Goal: Transaction & Acquisition: Purchase product/service

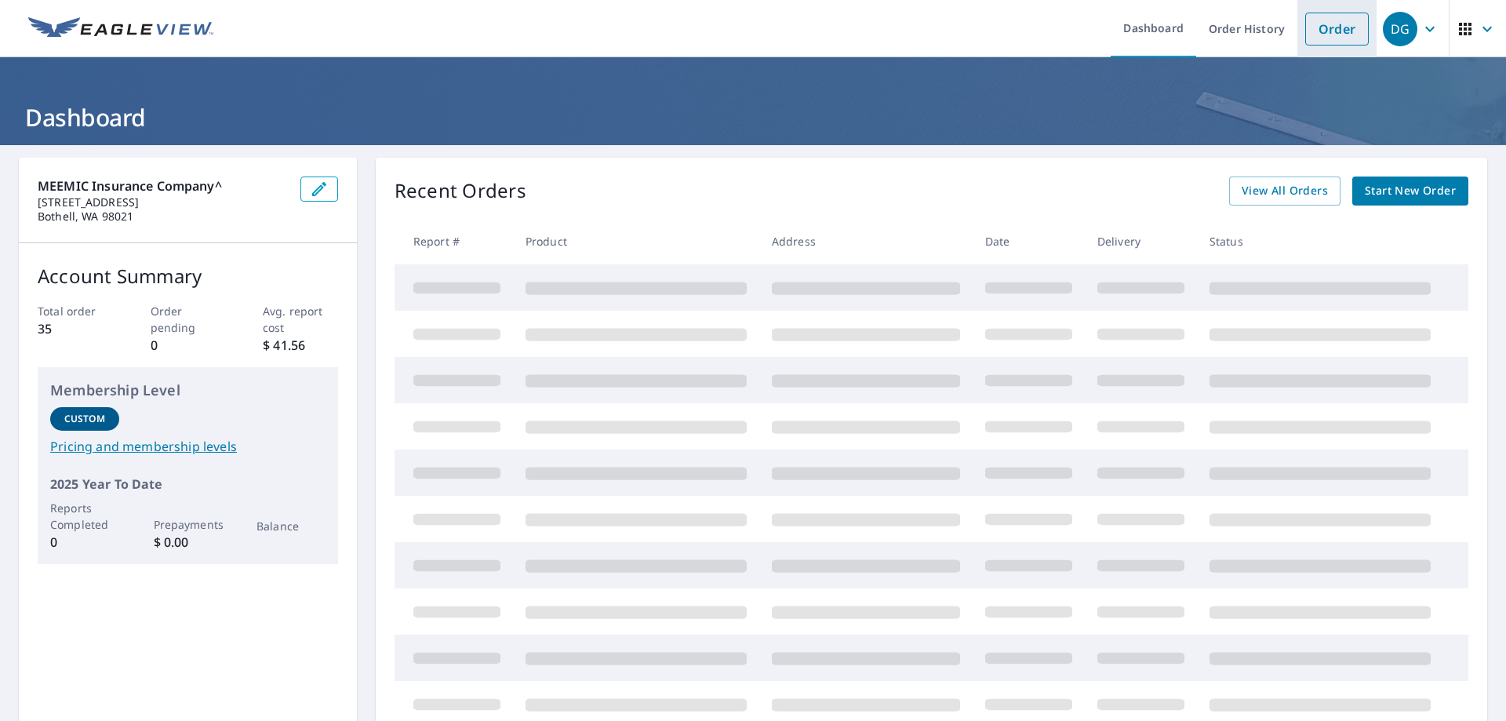
click at [1329, 28] on link "Order" at bounding box center [1337, 29] width 64 height 33
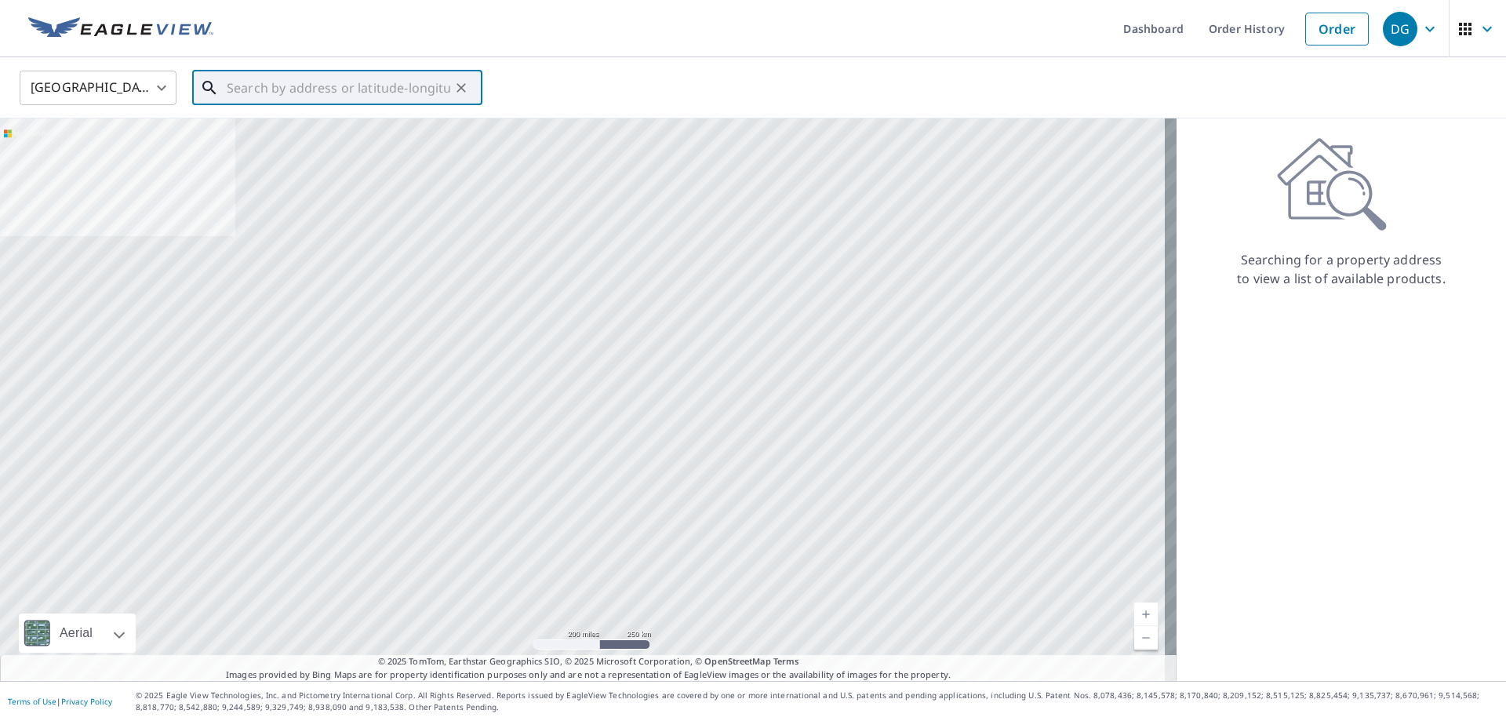
click at [304, 88] on input "text" at bounding box center [339, 88] width 224 height 44
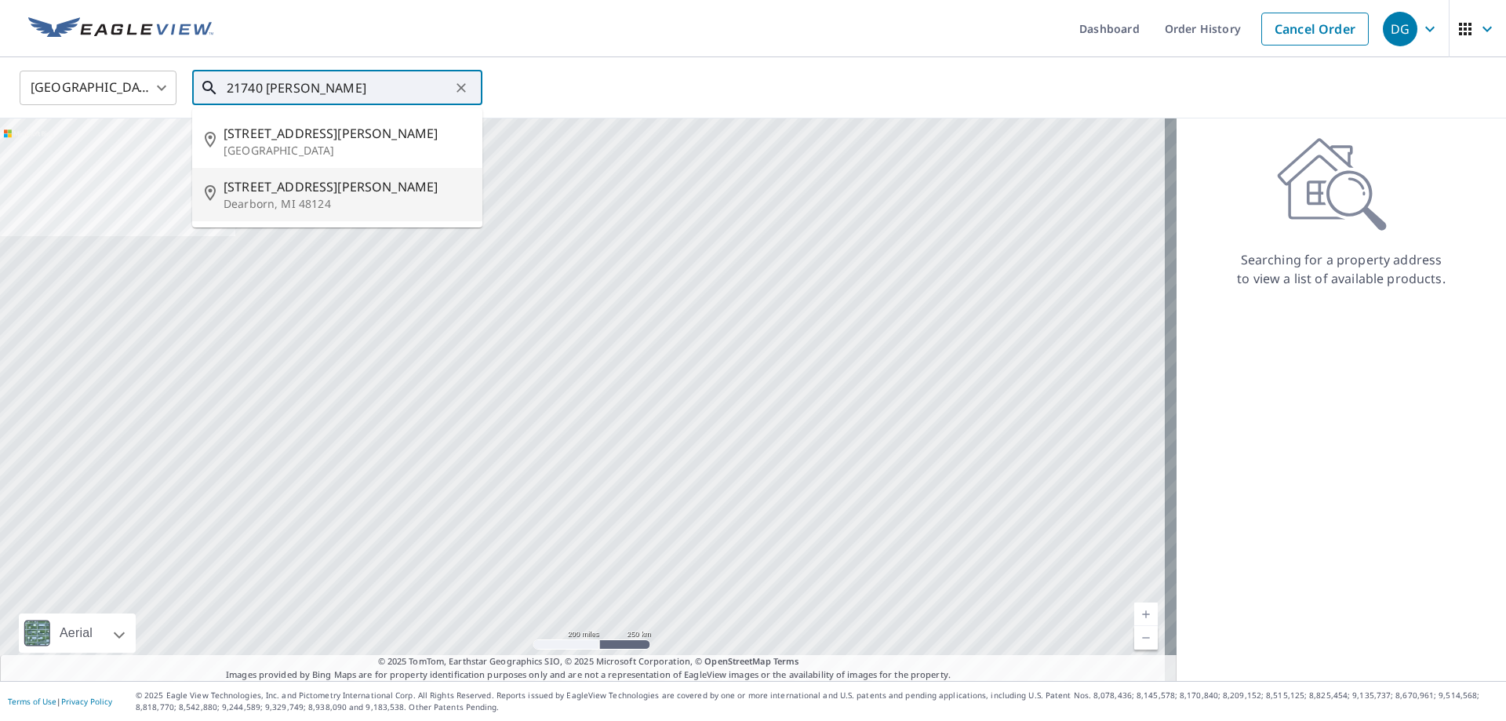
click at [339, 200] on p "Dearborn, MI 48124" at bounding box center [347, 204] width 246 height 16
type input "[STREET_ADDRESS][PERSON_NAME]"
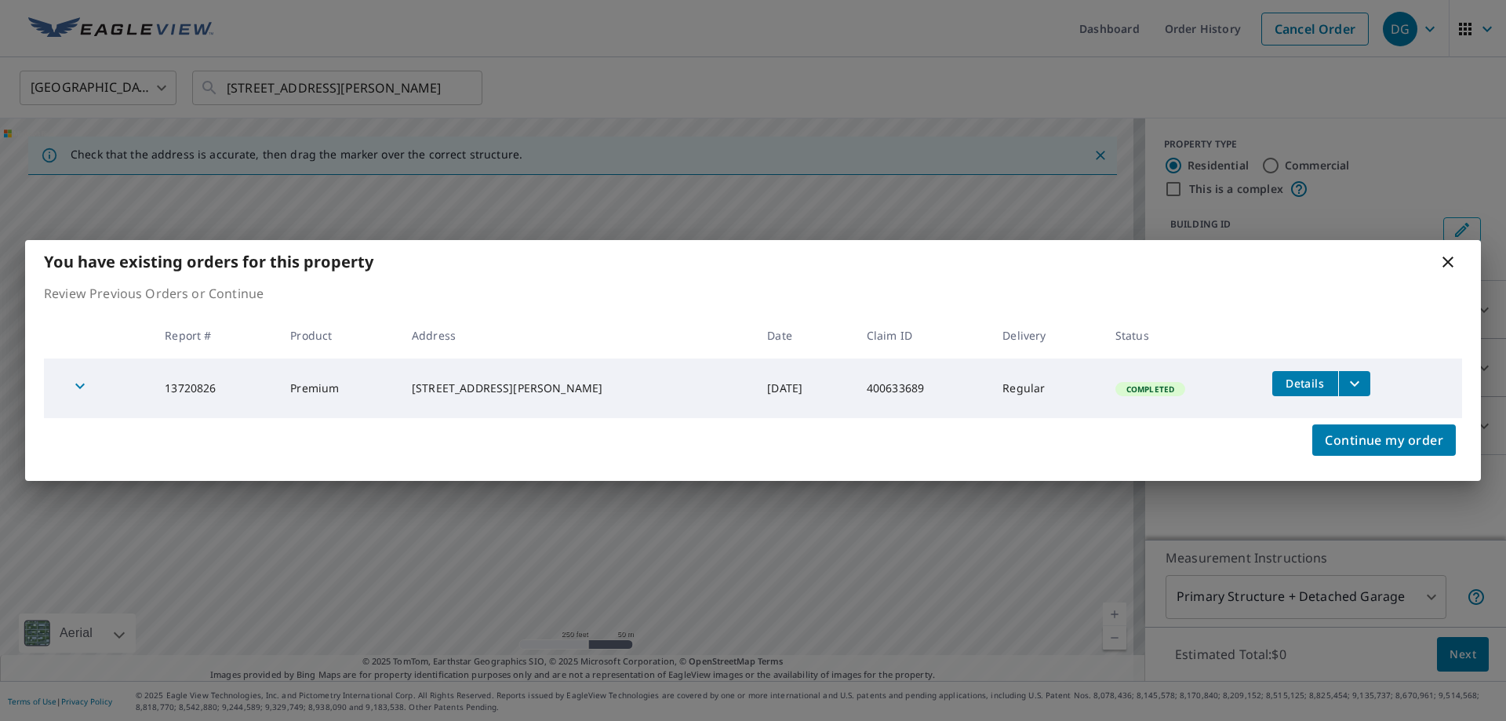
click at [1160, 387] on span "Completed" at bounding box center [1150, 389] width 67 height 11
click at [1338, 382] on button "filesDropdownBtn-13720826" at bounding box center [1354, 383] width 32 height 25
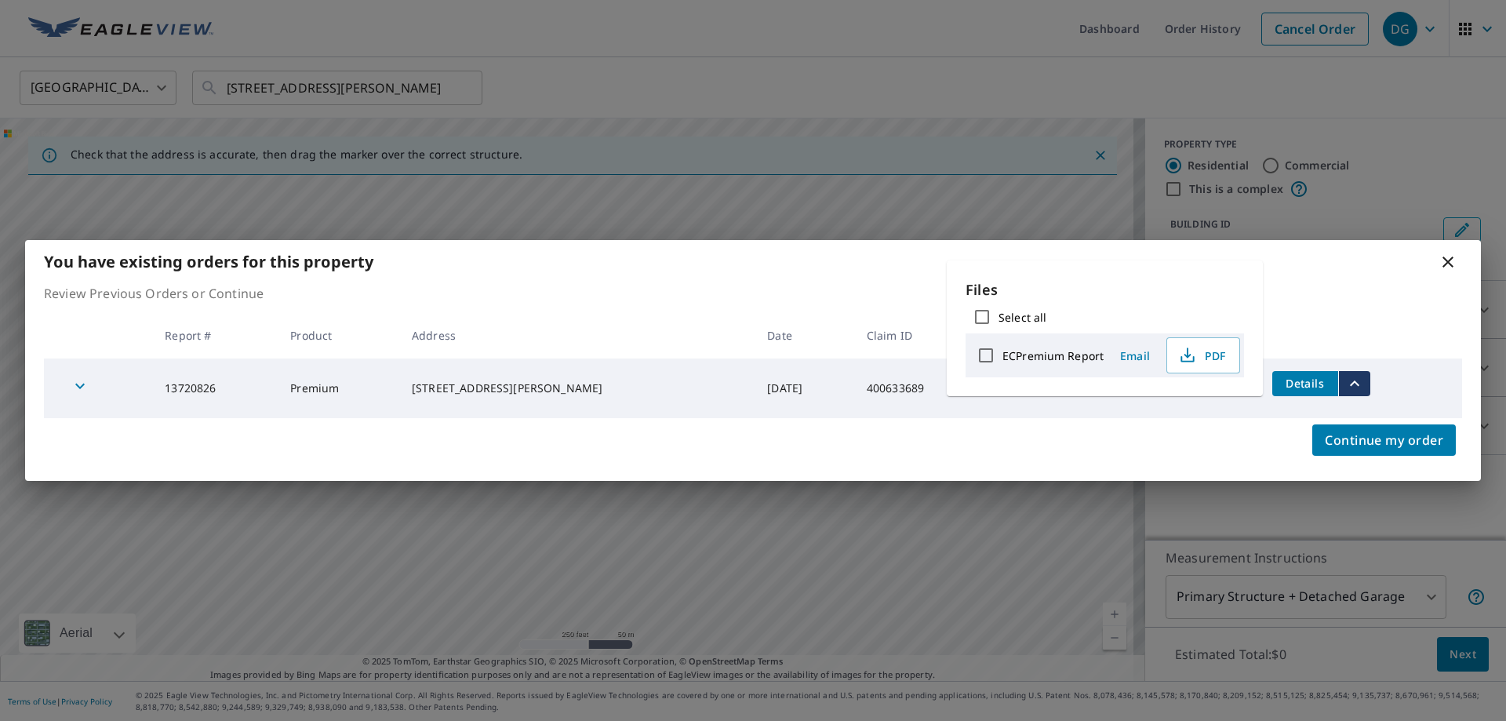
click at [1319, 384] on span "Details" at bounding box center [1305, 383] width 47 height 15
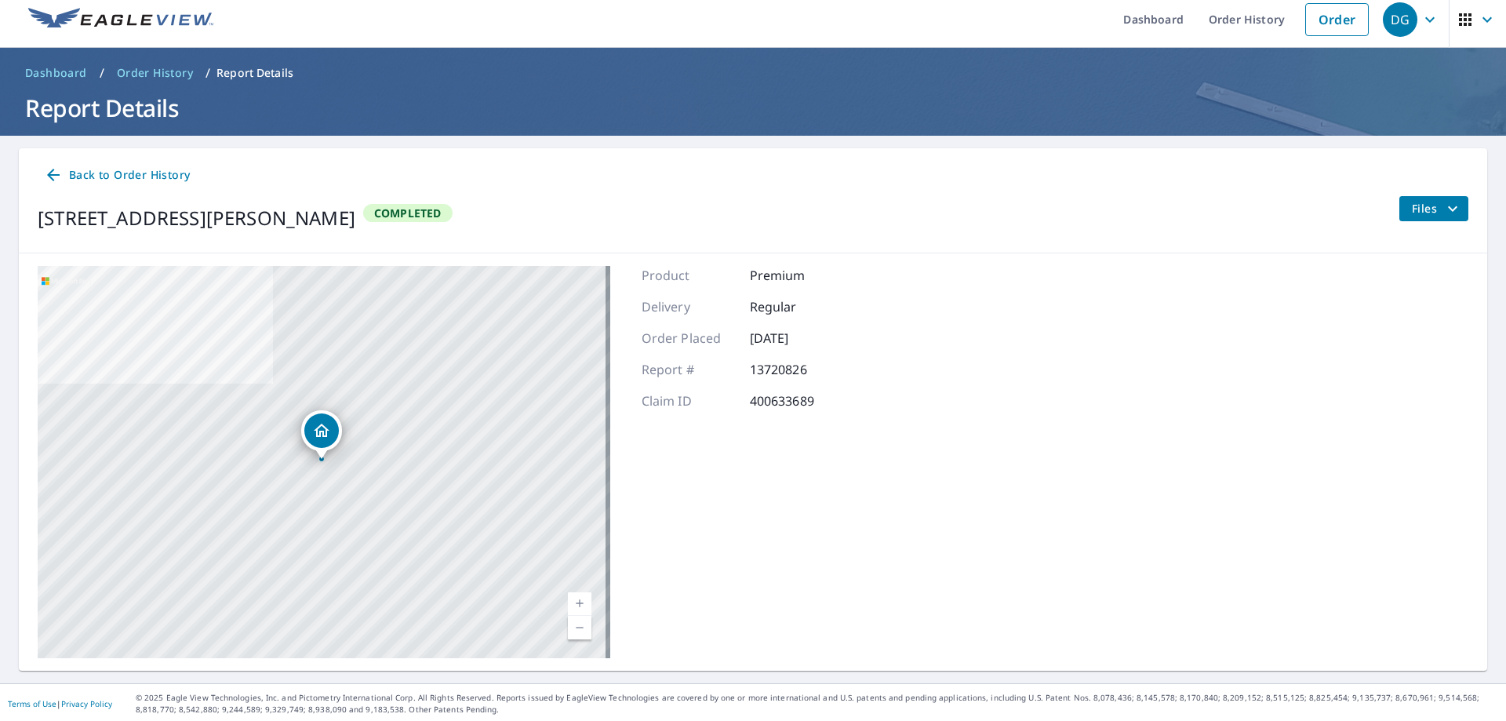
scroll to position [12, 0]
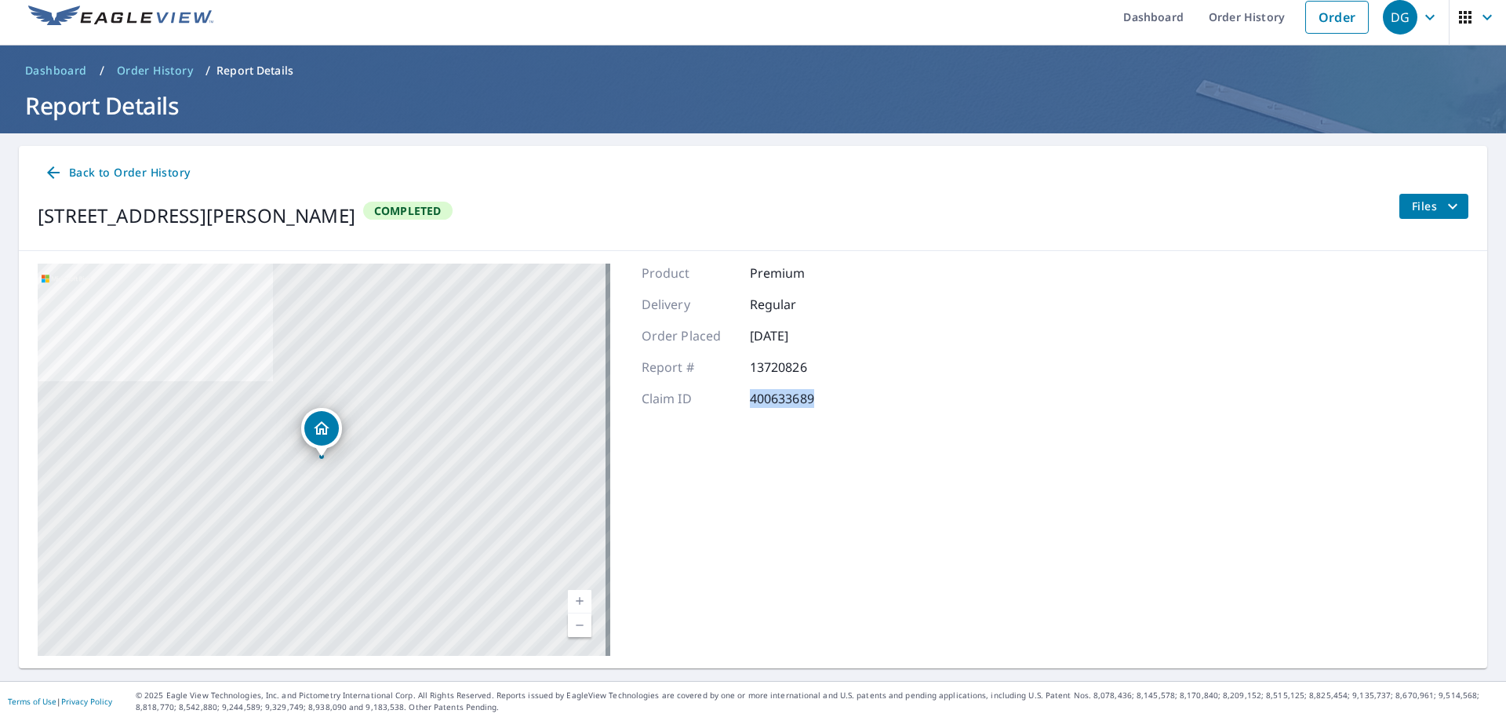
drag, startPoint x: 822, startPoint y: 399, endPoint x: 745, endPoint y: 401, distance: 77.7
click at [750, 401] on p "400633689" at bounding box center [797, 398] width 94 height 19
copy p "400633689"
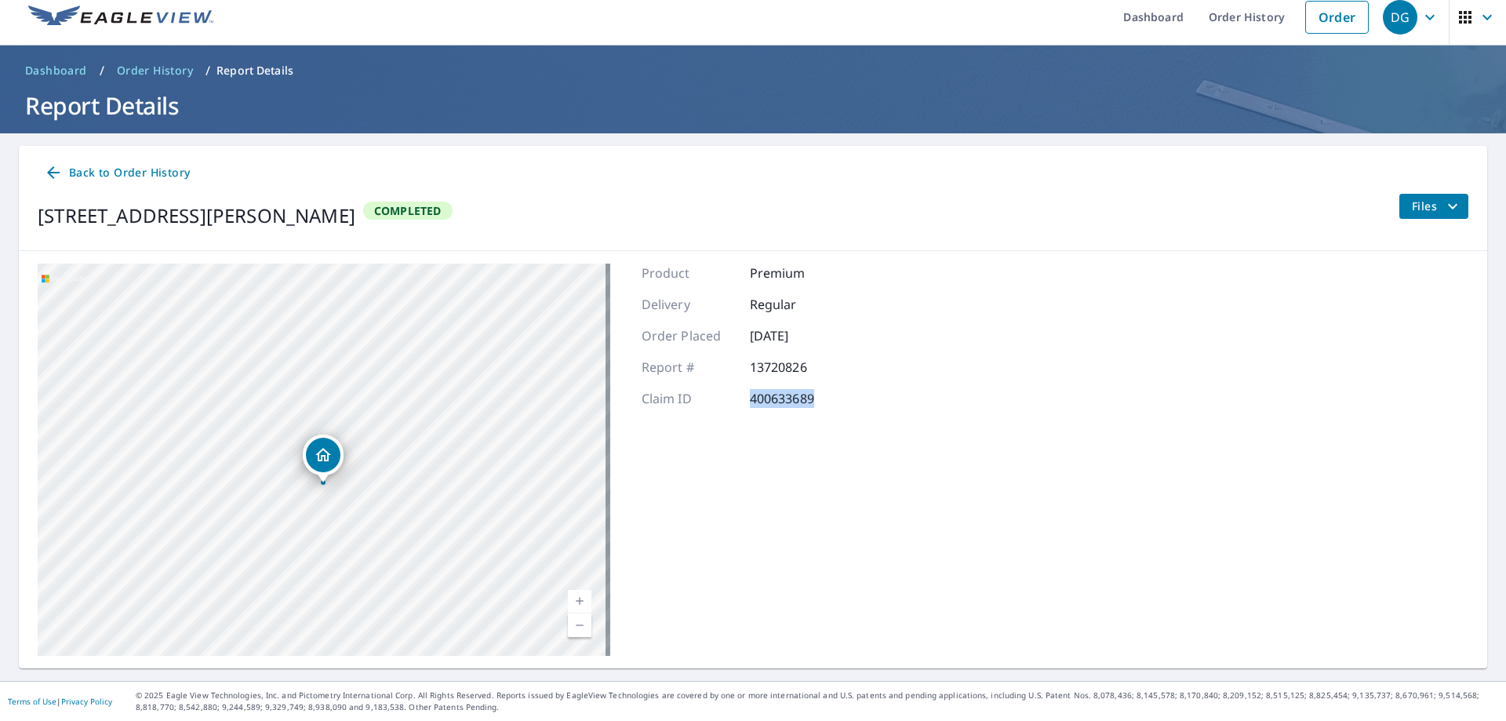
click at [1399, 206] on button "Files" at bounding box center [1434, 206] width 70 height 25
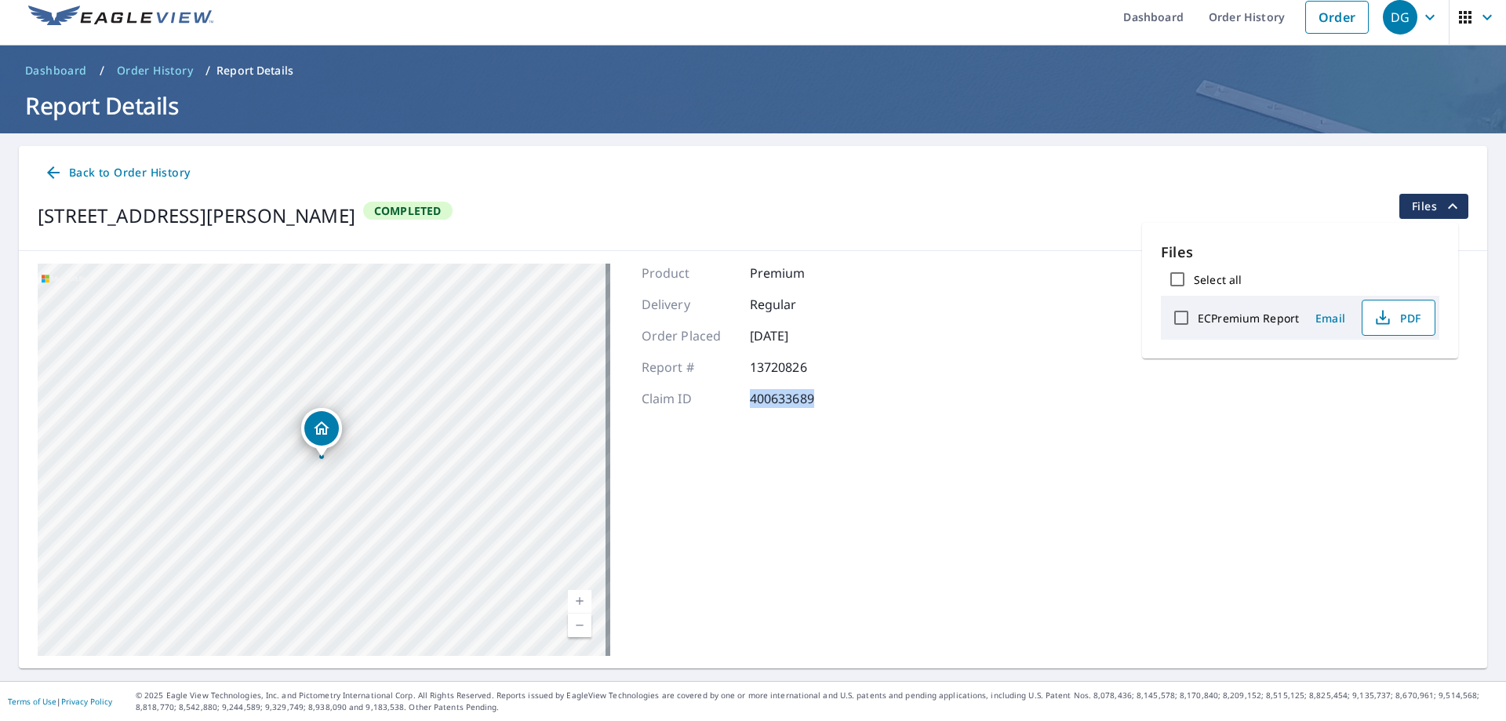
click at [1385, 323] on icon "button" at bounding box center [1382, 322] width 13 height 6
click at [81, 172] on span "Back to Order History" at bounding box center [117, 173] width 146 height 20
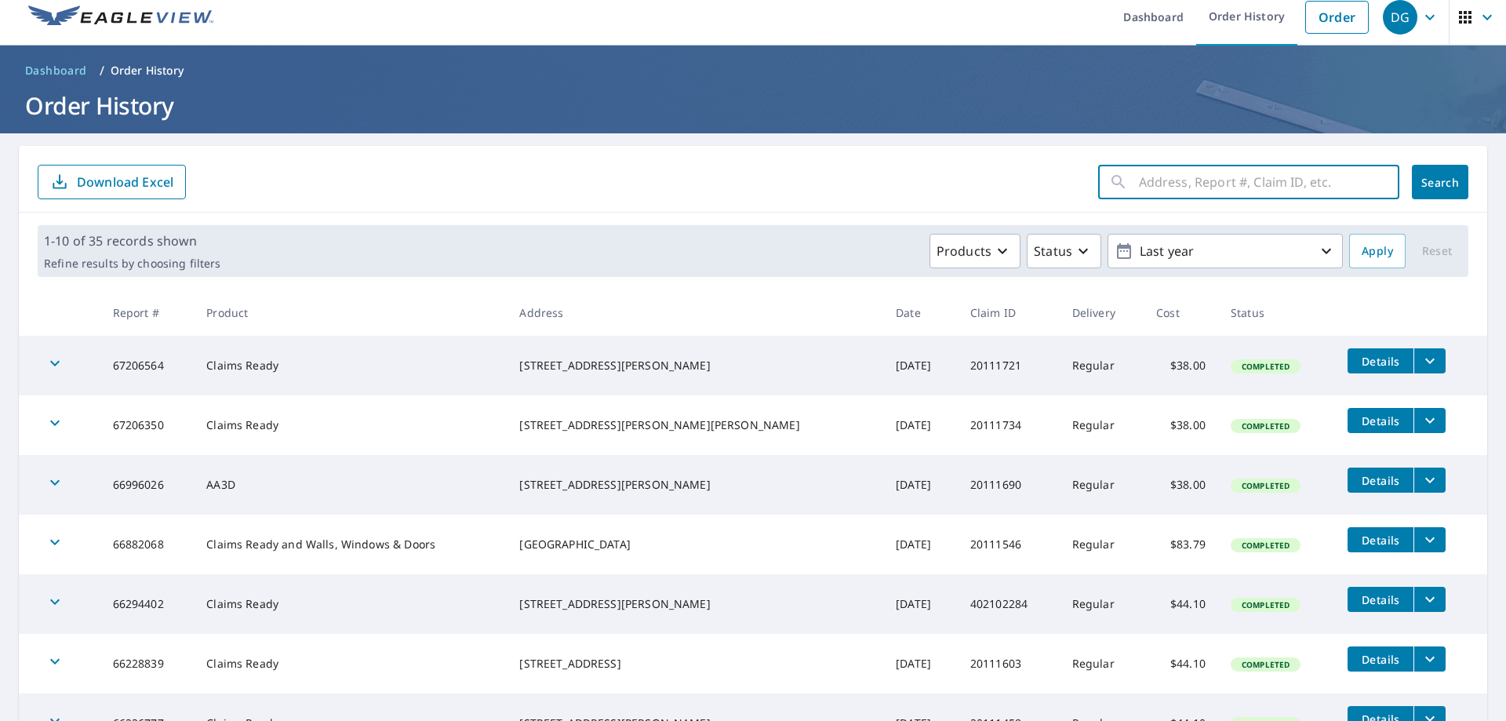
click at [1233, 180] on input "text" at bounding box center [1269, 182] width 260 height 44
type input "[STREET_ADDRESS][PERSON_NAME]"
click button "Search" at bounding box center [1440, 182] width 56 height 35
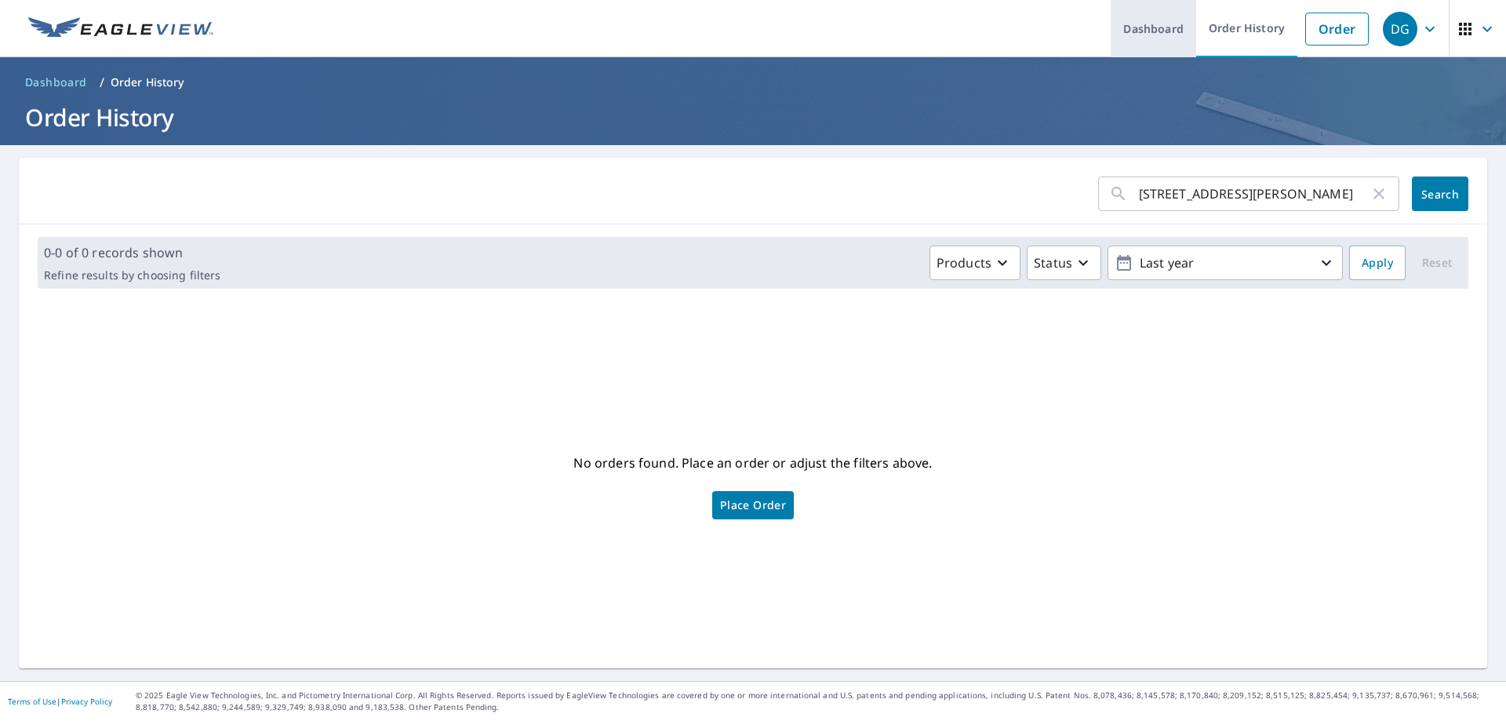
click at [1149, 30] on link "Dashboard" at bounding box center [1154, 28] width 86 height 57
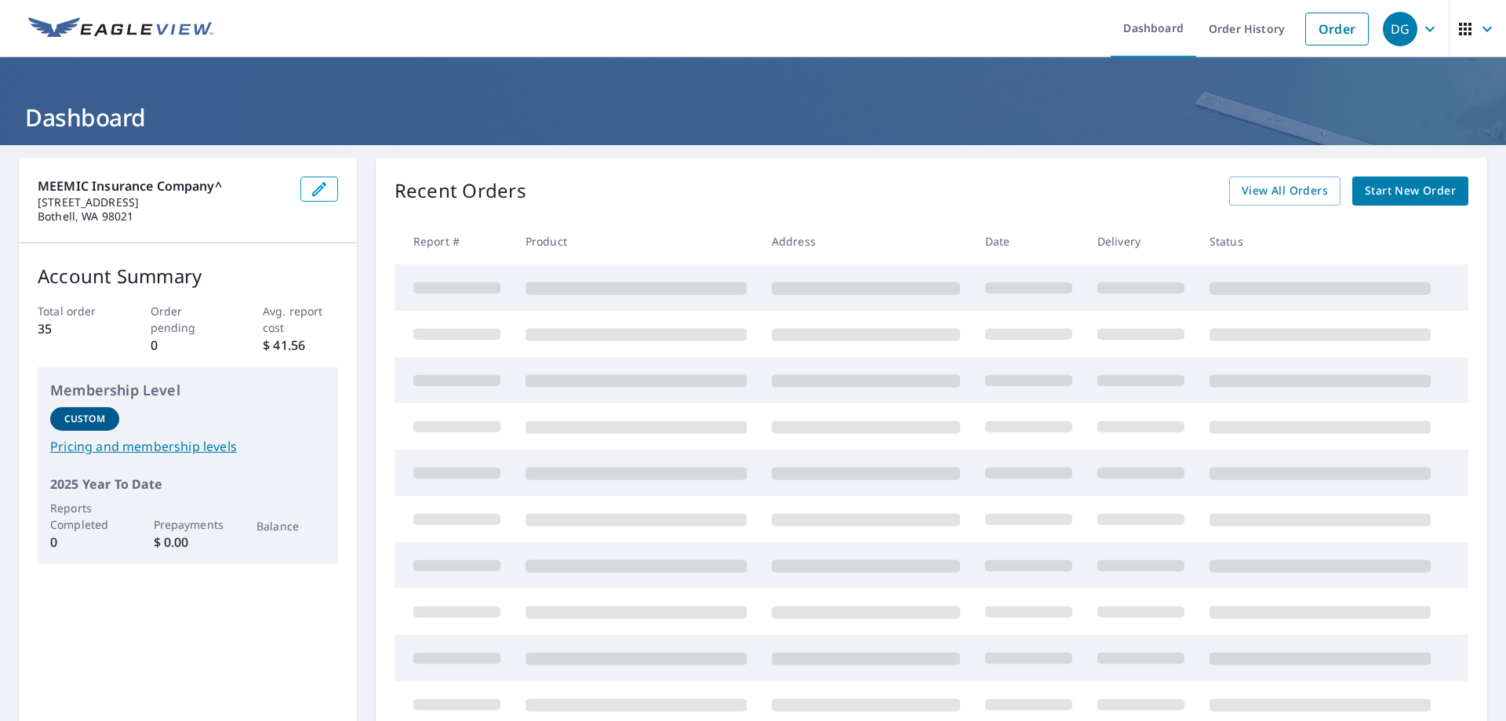
click at [1427, 196] on span "Start New Order" at bounding box center [1410, 191] width 91 height 20
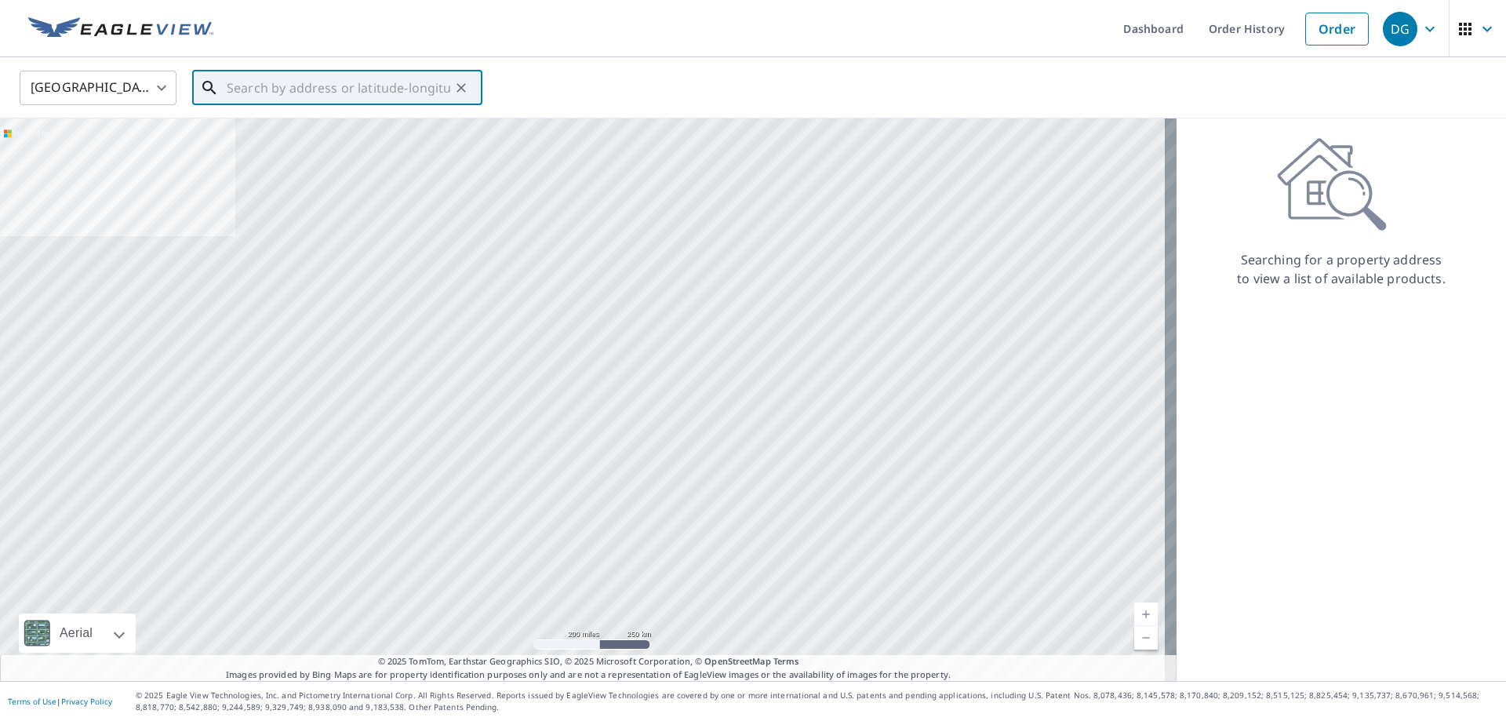
click at [412, 75] on input "text" at bounding box center [339, 88] width 224 height 44
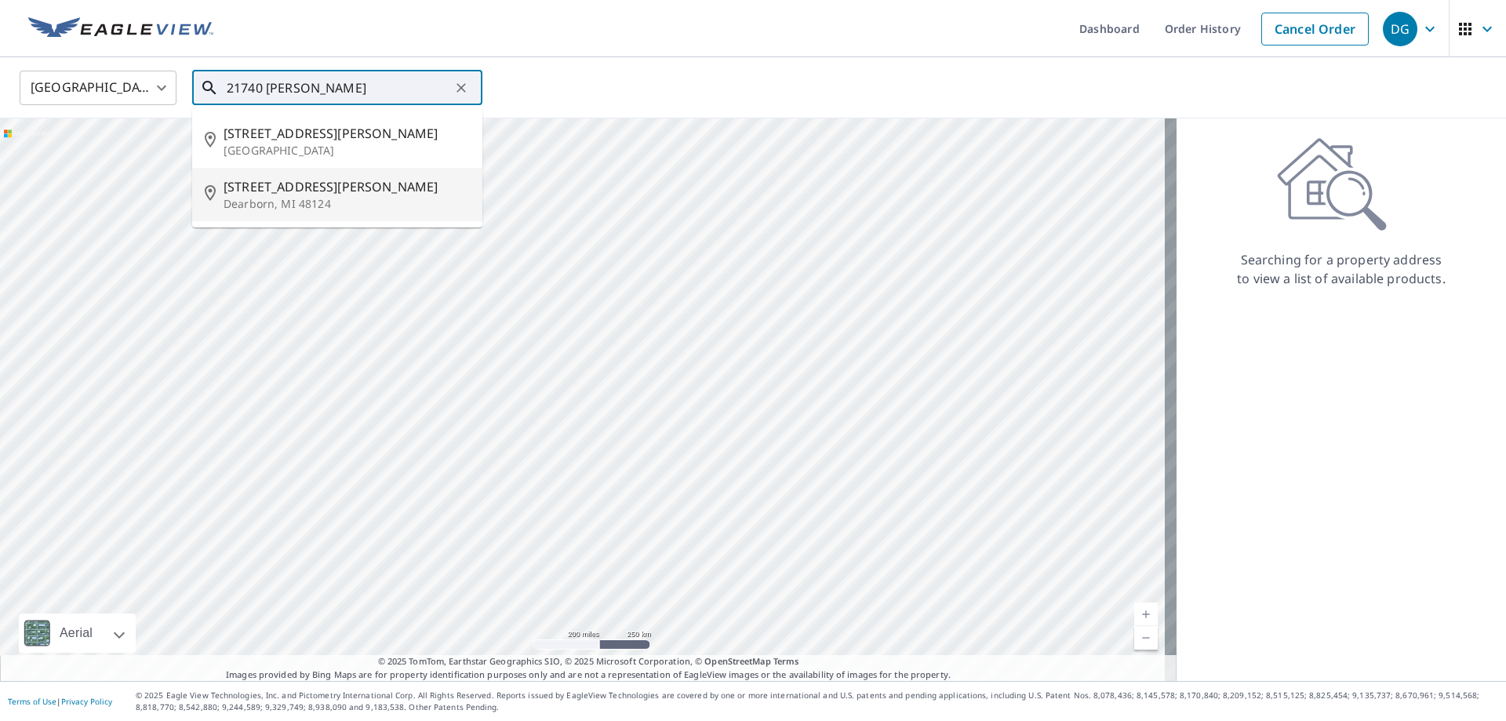
click at [351, 198] on p "Dearborn, MI 48124" at bounding box center [347, 204] width 246 height 16
type input "[STREET_ADDRESS][PERSON_NAME]"
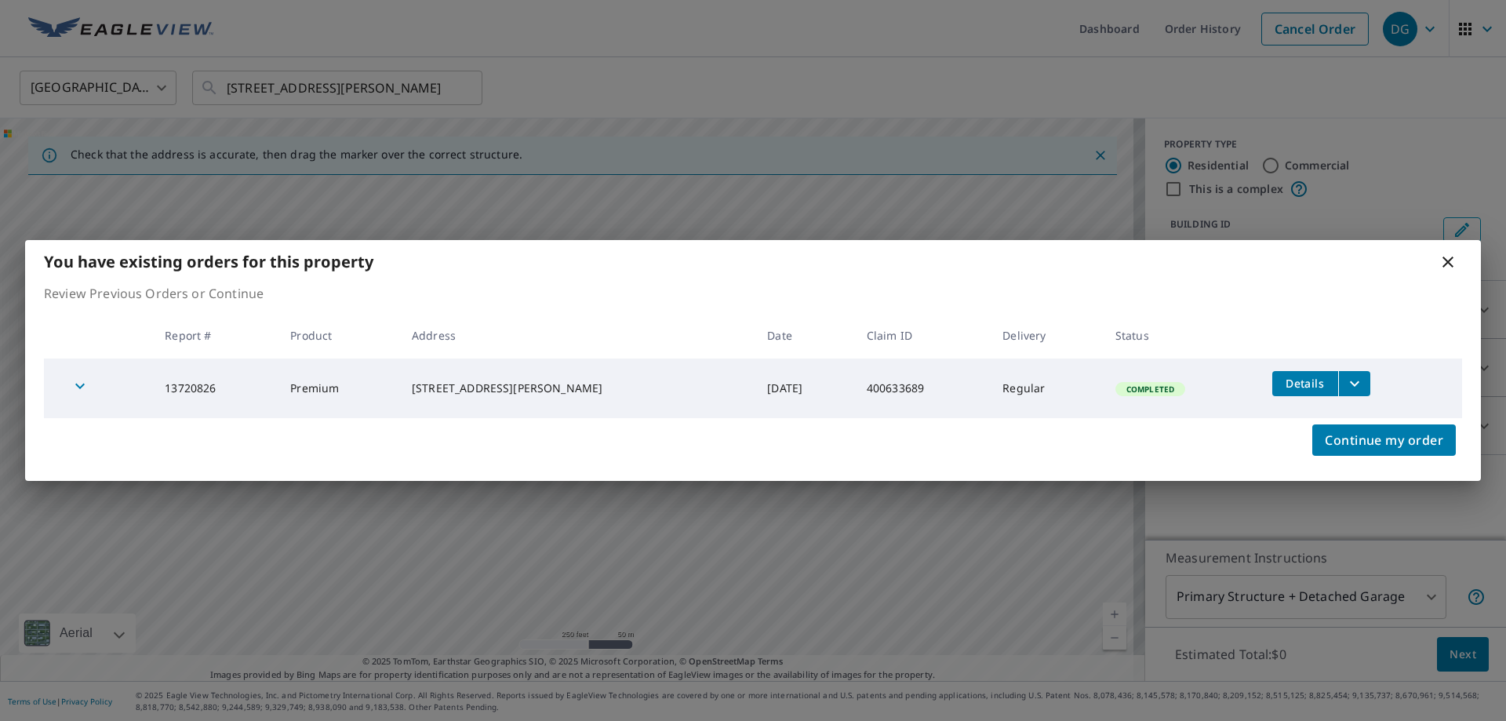
click at [1444, 262] on icon at bounding box center [1448, 262] width 19 height 19
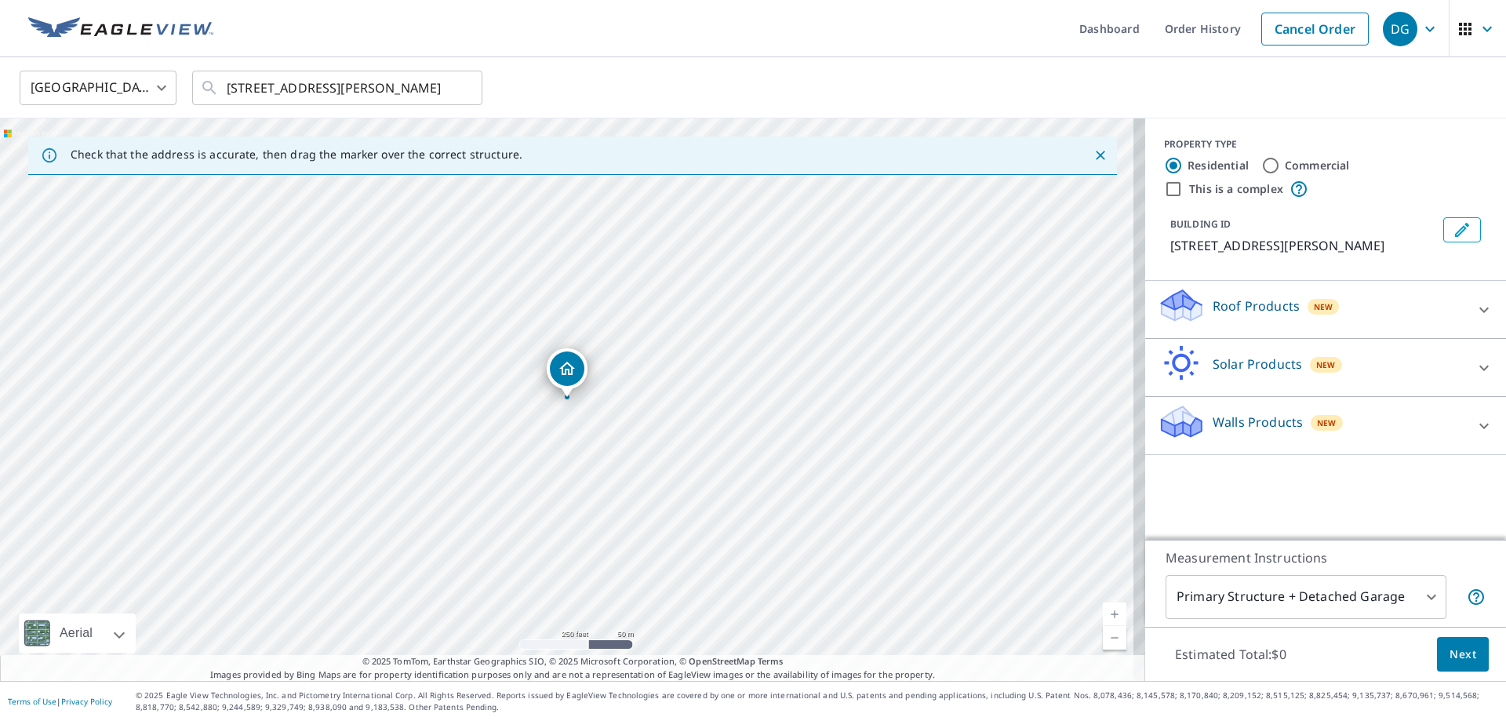
click at [1103, 611] on link "Current Level 17, Zoom In" at bounding box center [1115, 615] width 24 height 24
click at [1103, 613] on link "Current Level 18, Zoom In" at bounding box center [1115, 615] width 24 height 24
click at [1103, 613] on link "Current Level 19, Zoom In" at bounding box center [1115, 615] width 24 height 24
click at [1103, 613] on link "Current Level 20, Zoom In Disabled" at bounding box center [1115, 615] width 24 height 24
click at [1477, 304] on icon at bounding box center [1484, 309] width 19 height 19
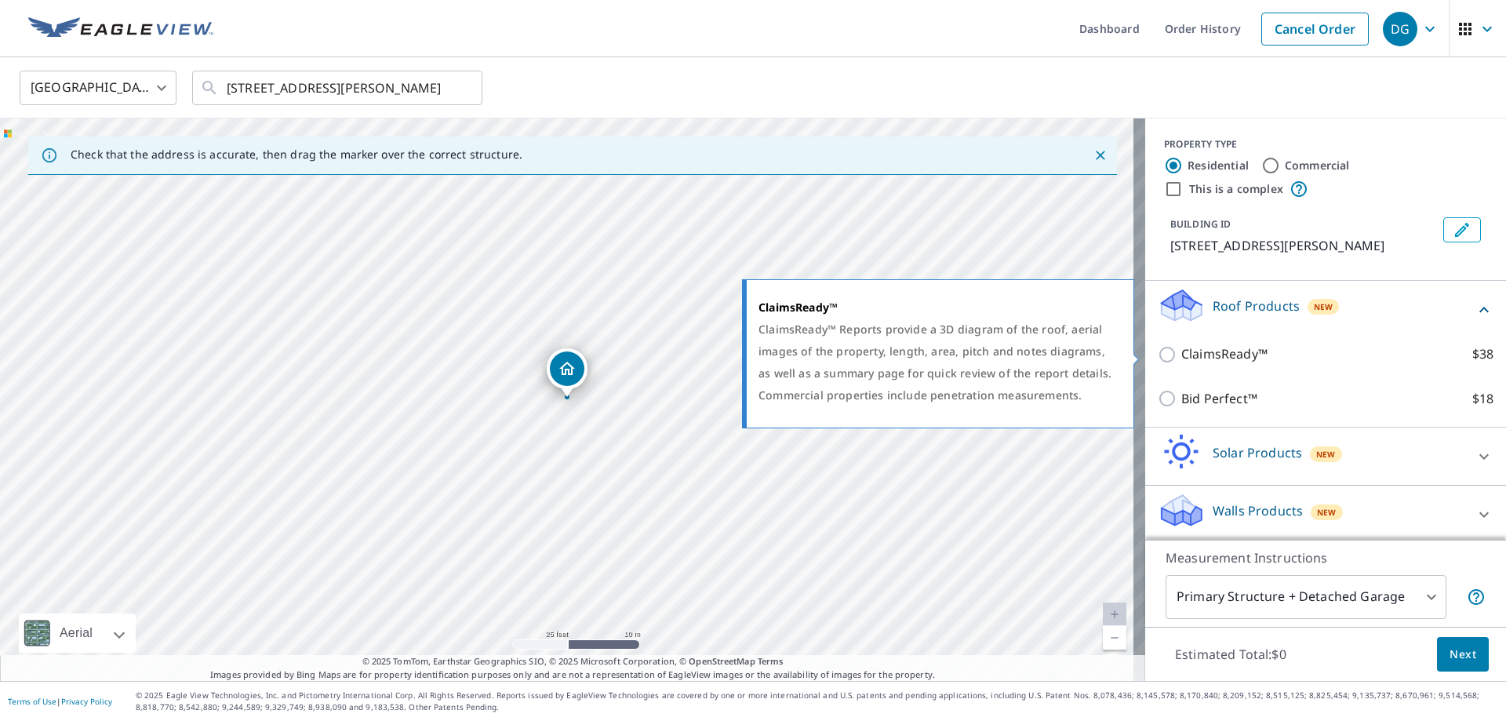
click at [1158, 361] on input "ClaimsReady™ $38" at bounding box center [1170, 354] width 24 height 19
checkbox input "true"
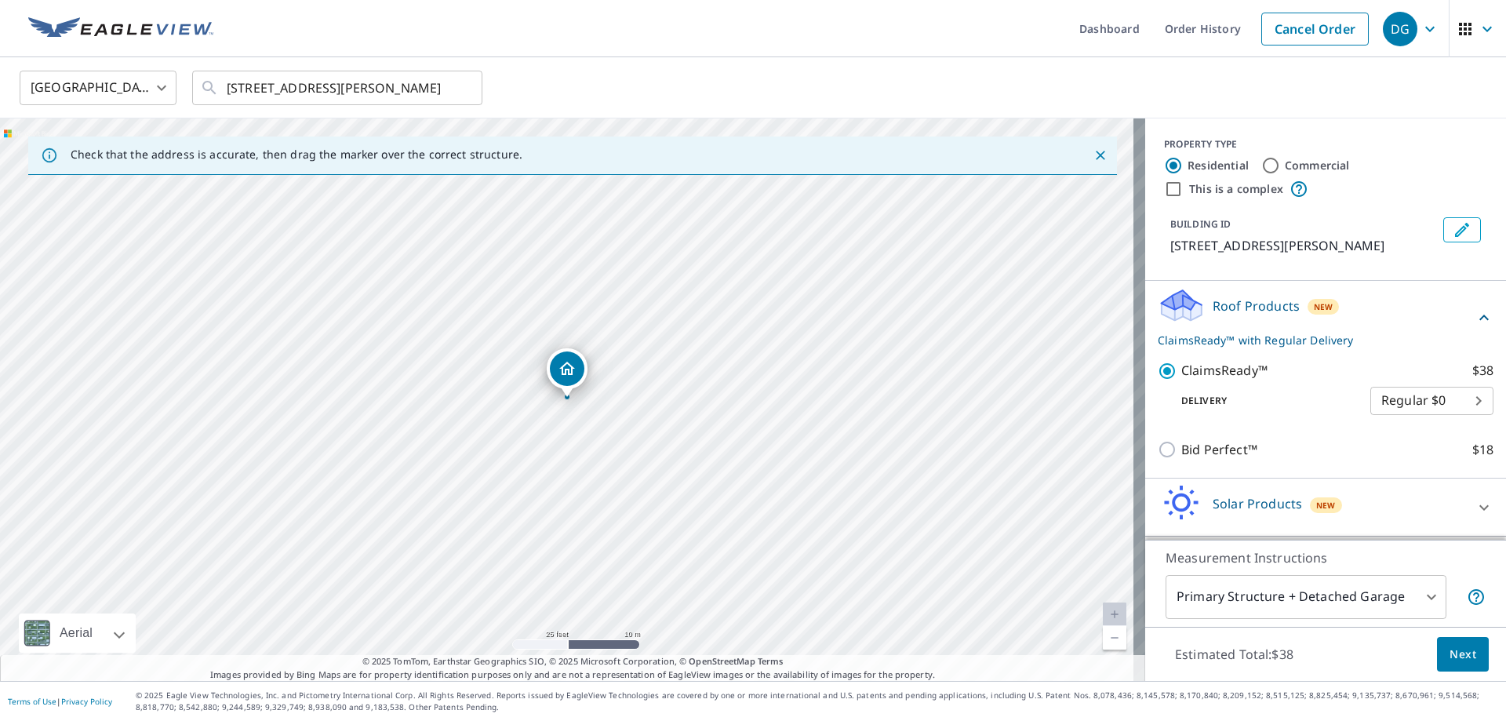
scroll to position [55, 0]
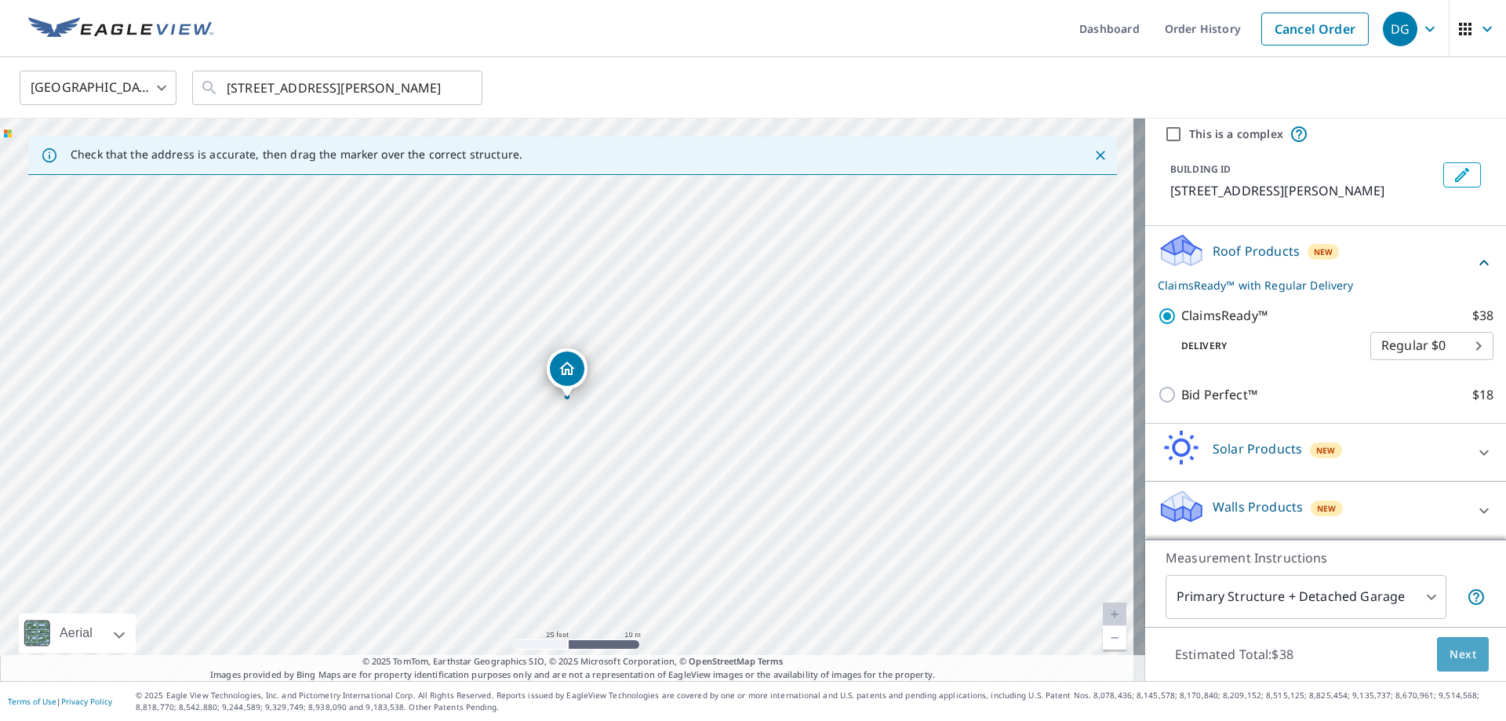
click at [1450, 652] on span "Next" at bounding box center [1463, 655] width 27 height 20
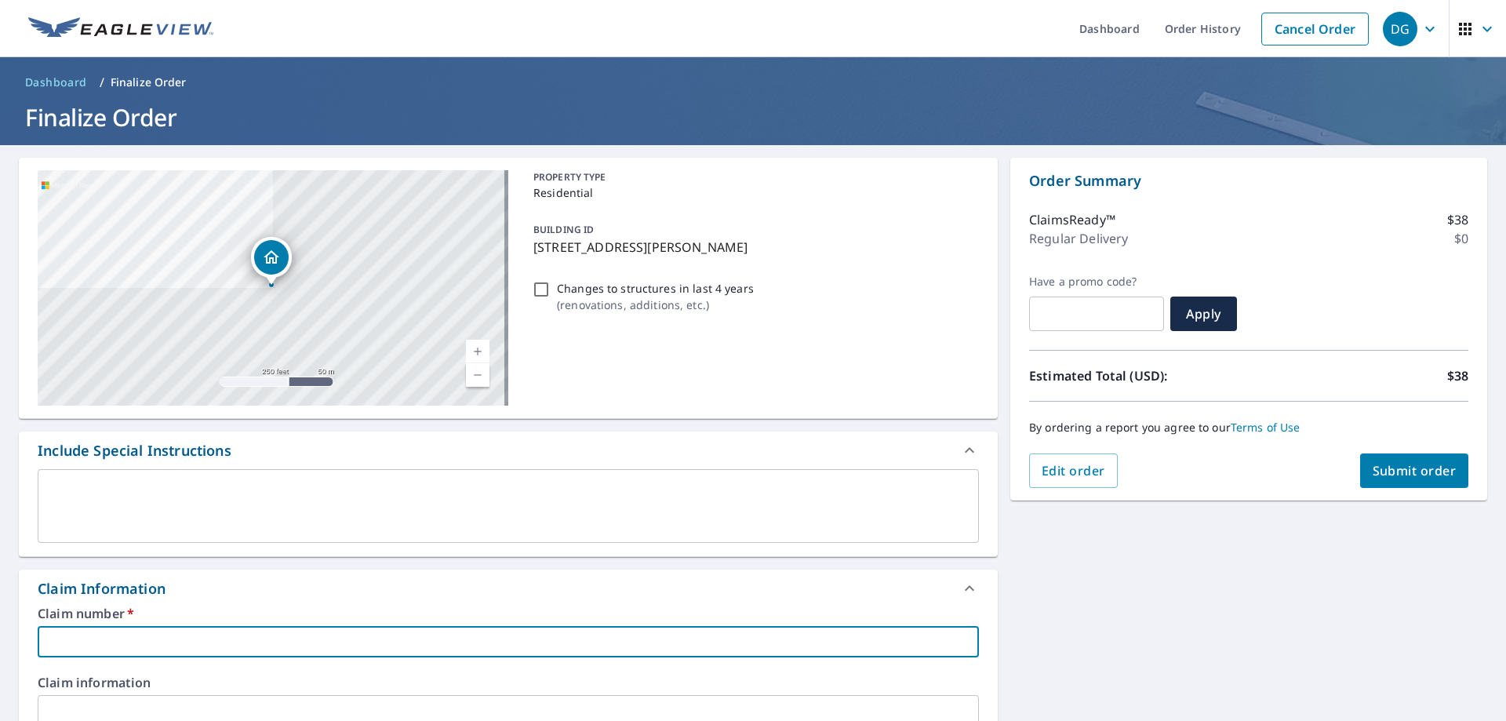
click at [342, 638] on input "text" at bounding box center [508, 641] width 941 height 31
type input "402103389"
click at [1416, 464] on span "Submit order" at bounding box center [1415, 470] width 84 height 17
